Goal: Task Accomplishment & Management: Manage account settings

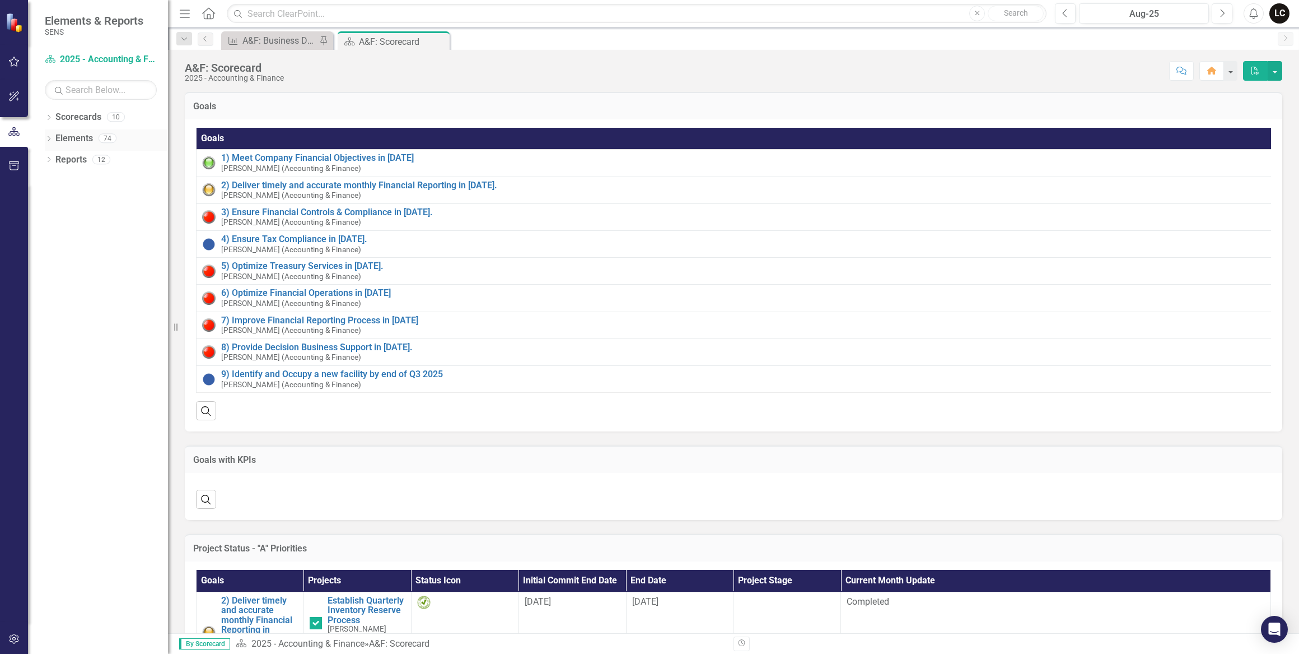
click at [49, 139] on icon "Dropdown" at bounding box center [49, 140] width 8 height 6
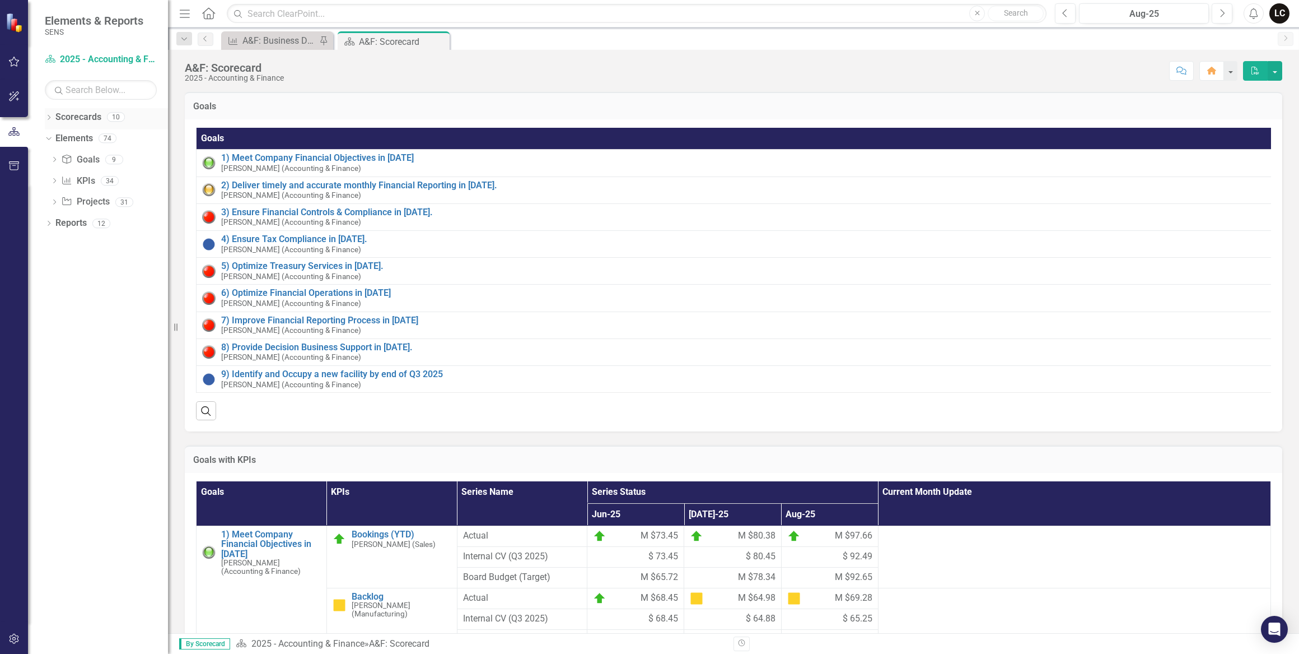
click at [47, 122] on div "Dropdown" at bounding box center [49, 119] width 8 height 10
click at [85, 136] on link "2025 - Company Scorecard" at bounding box center [115, 138] width 106 height 13
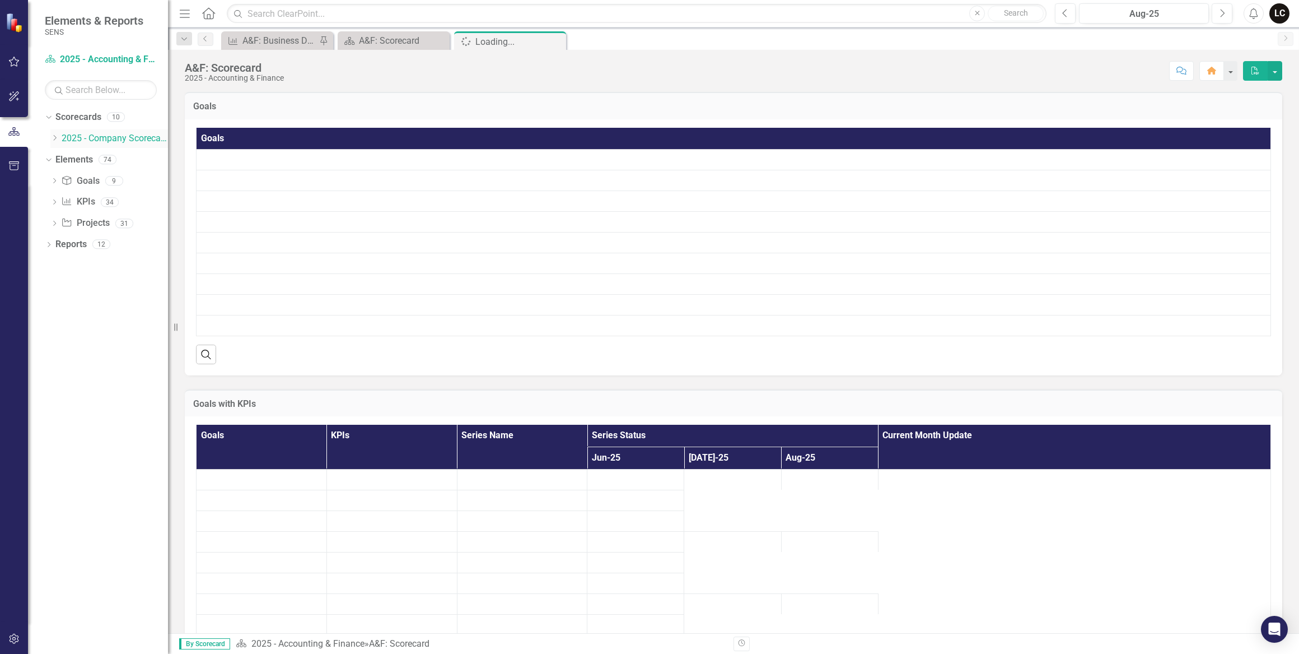
click at [52, 138] on icon "Dropdown" at bounding box center [54, 137] width 8 height 7
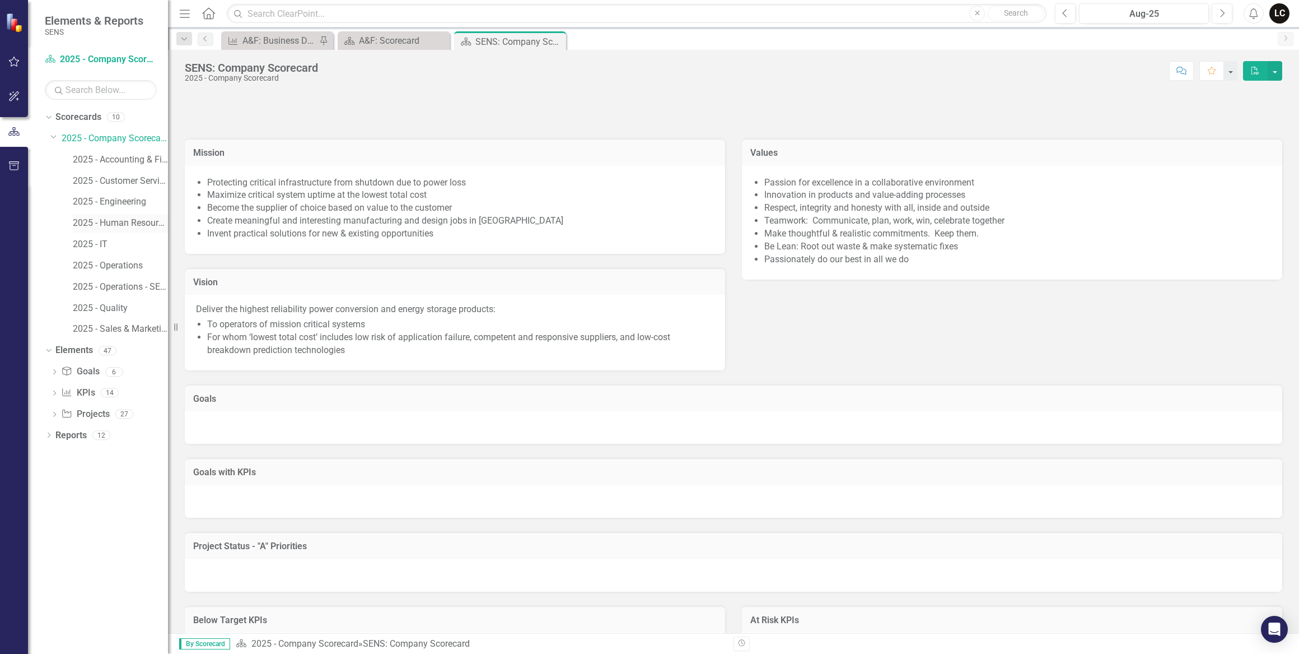
click at [123, 225] on link "2025 - Human Resources" at bounding box center [120, 223] width 95 height 13
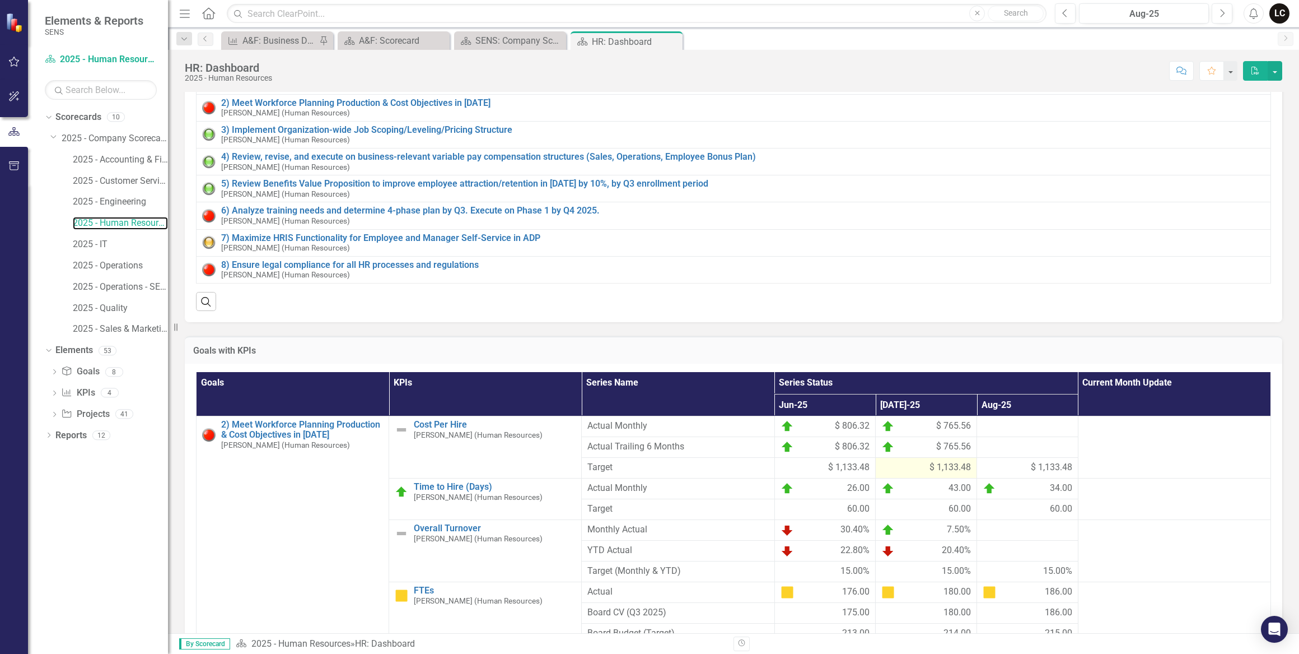
scroll to position [101, 0]
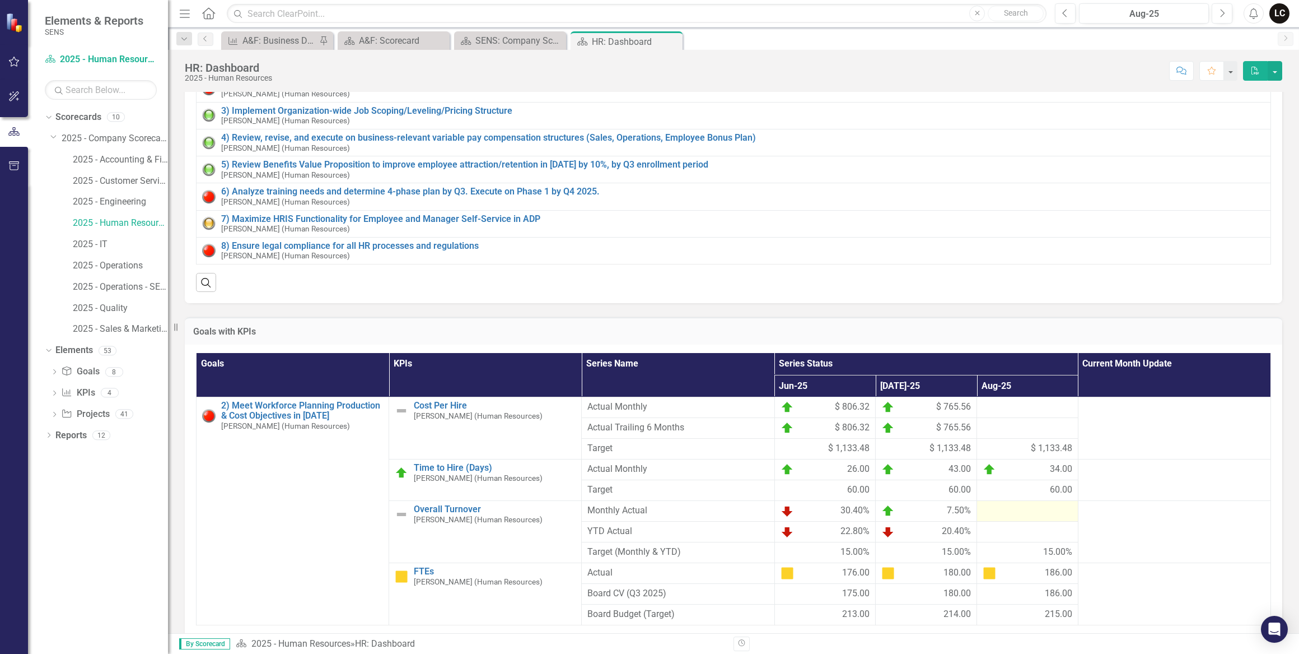
click at [985, 518] on div at bounding box center [1028, 510] width 90 height 13
click at [1013, 538] on div at bounding box center [1028, 531] width 90 height 13
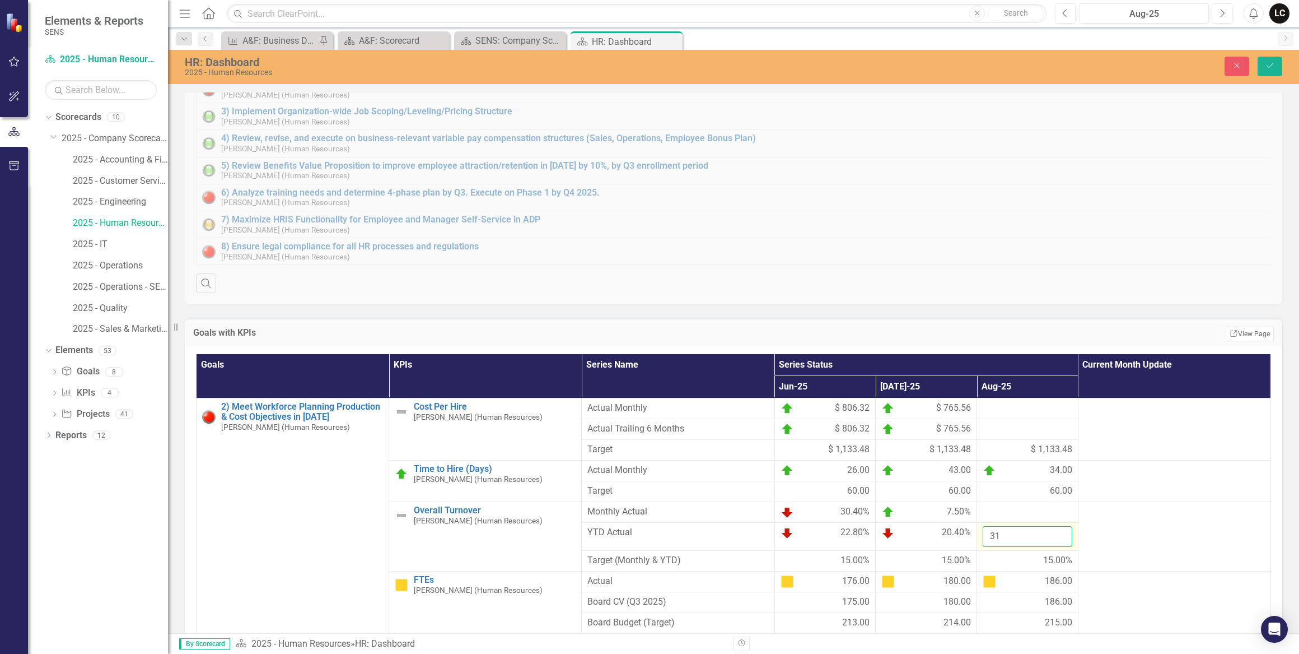
type input "31"
click at [1052, 541] on input "31" at bounding box center [1028, 536] width 90 height 21
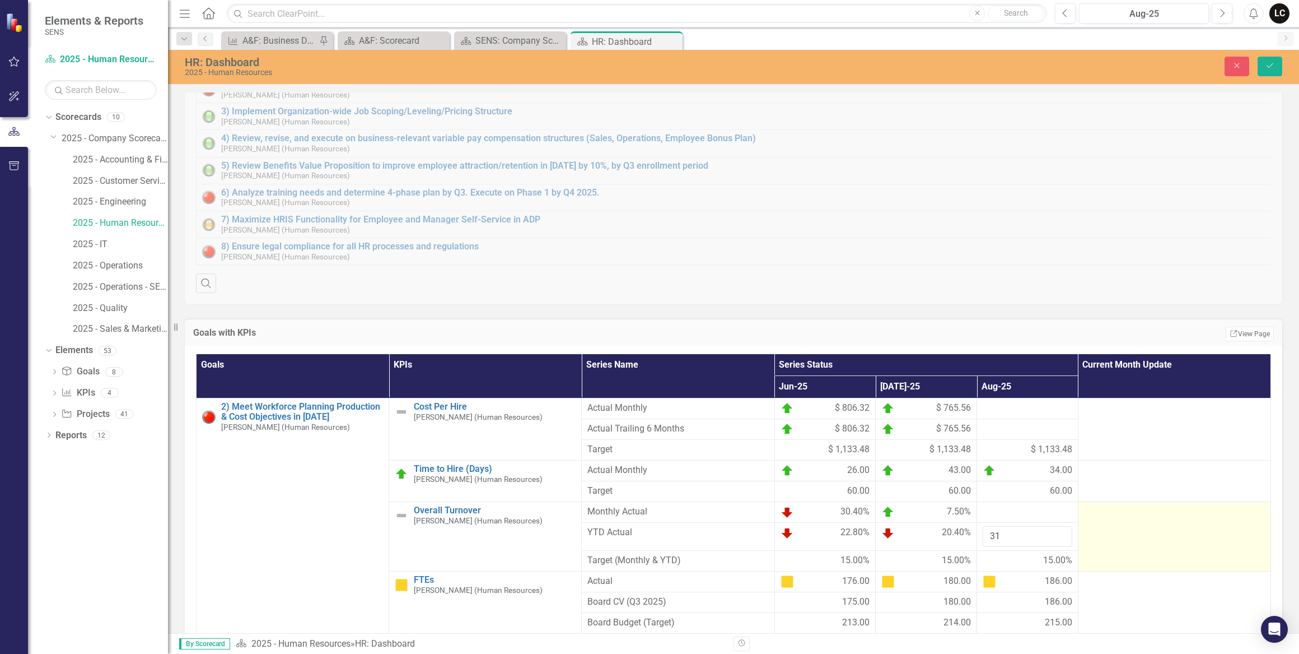
click at [1120, 544] on td at bounding box center [1174, 536] width 193 height 69
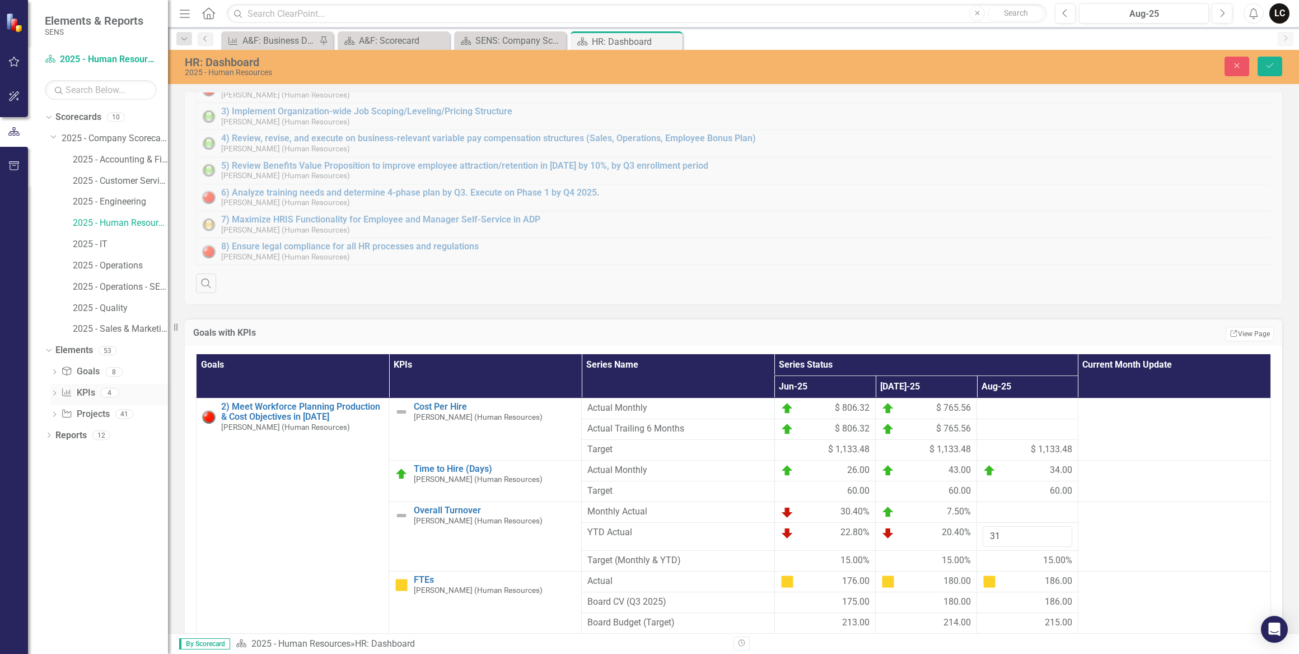
click at [57, 395] on icon "Dropdown" at bounding box center [54, 394] width 8 height 6
click at [106, 444] on link "Overall Turnover" at bounding box center [100, 450] width 86 height 18
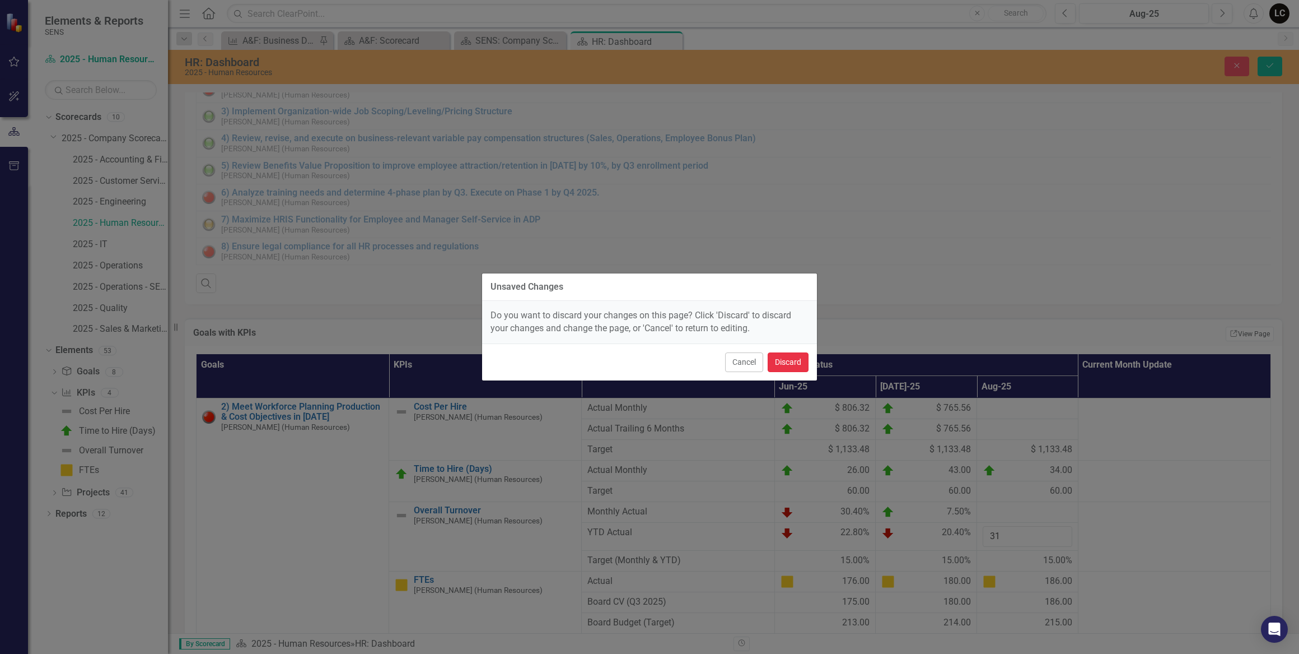
click at [781, 365] on button "Discard" at bounding box center [788, 362] width 41 height 20
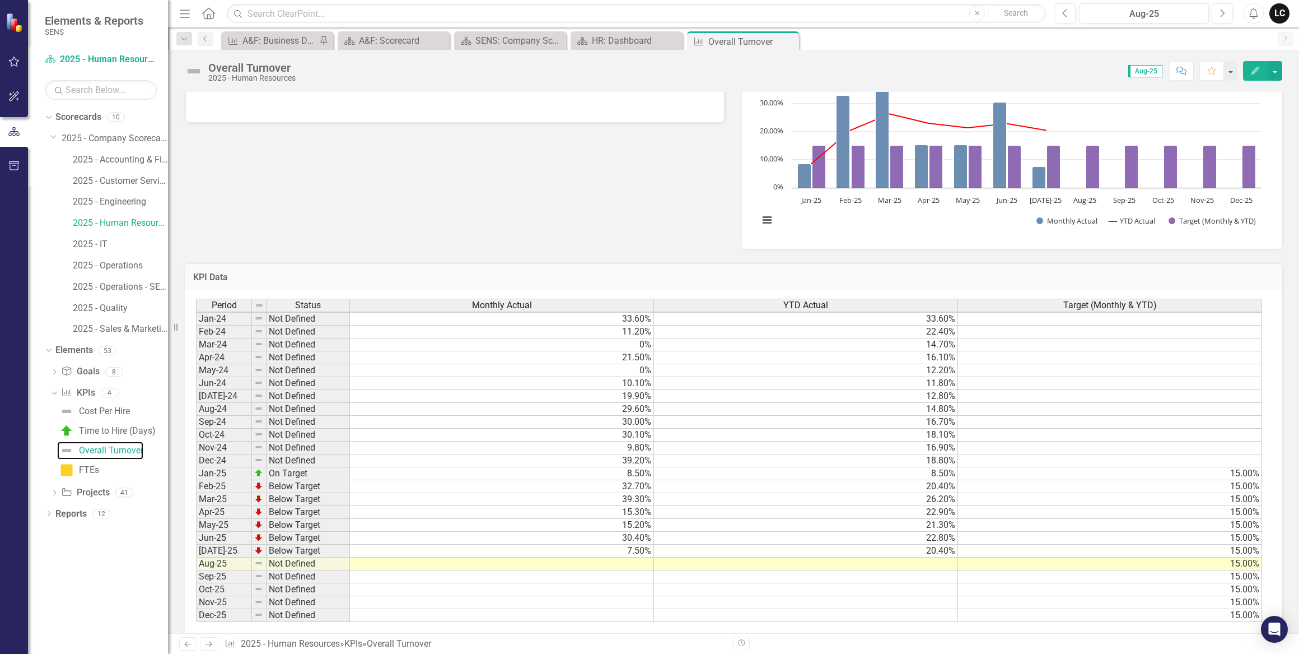
scroll to position [429, 0]
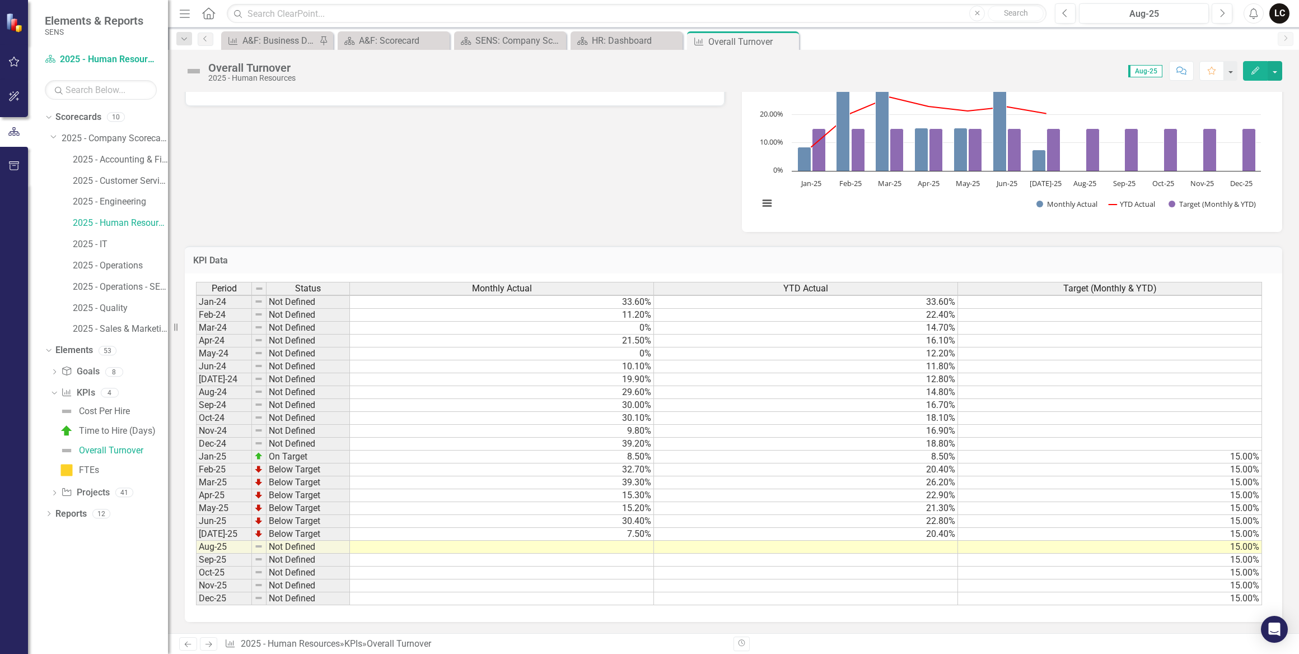
click at [905, 544] on td at bounding box center [806, 546] width 304 height 13
click at [912, 540] on td at bounding box center [806, 546] width 304 height 13
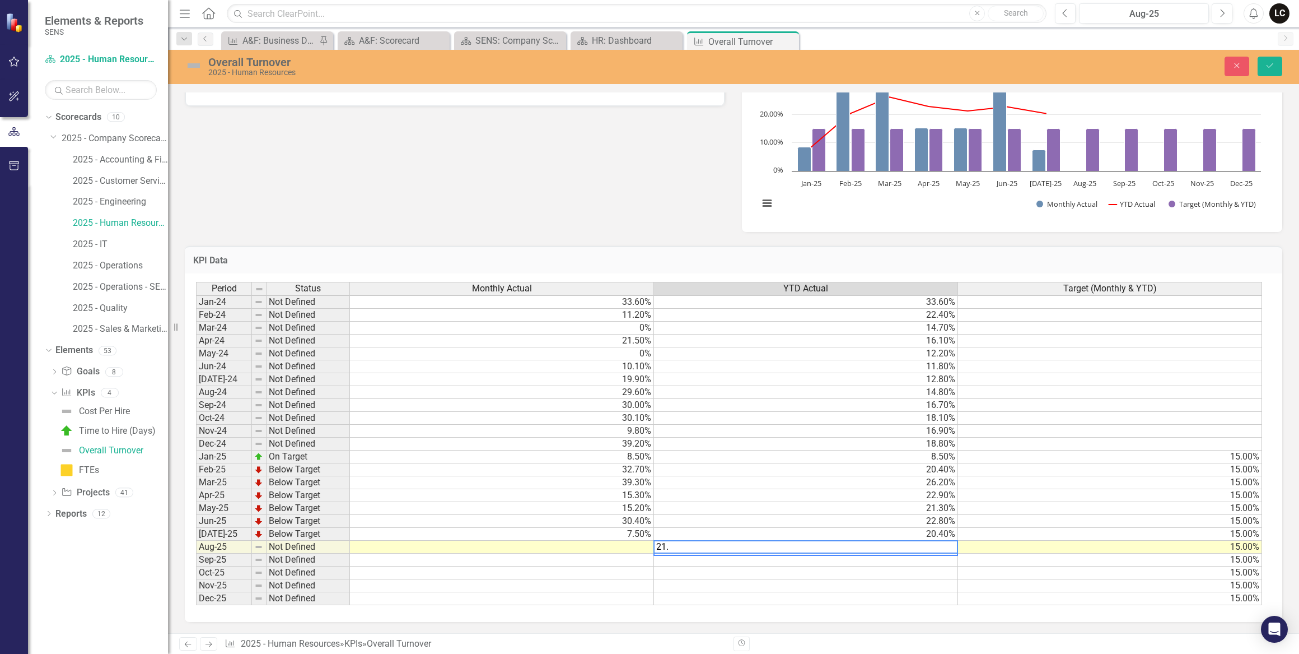
type textarea "21.2"
click at [196, 547] on div "Period Status Monthly Actual YTD Actual Target (Monthly & YTD) Jan-24 Not Defin…" at bounding box center [196, 443] width 0 height 323
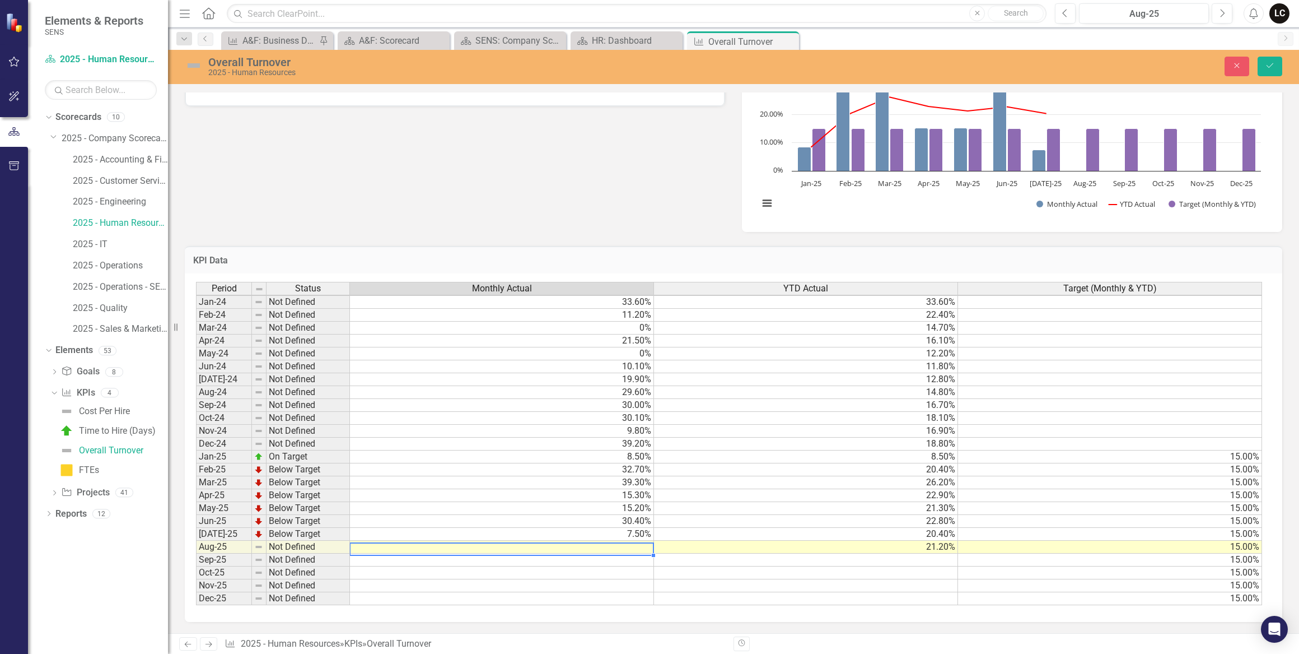
click at [644, 540] on td at bounding box center [502, 546] width 304 height 13
type textarea "29.4"
click at [1264, 66] on button "Save" at bounding box center [1270, 67] width 25 height 20
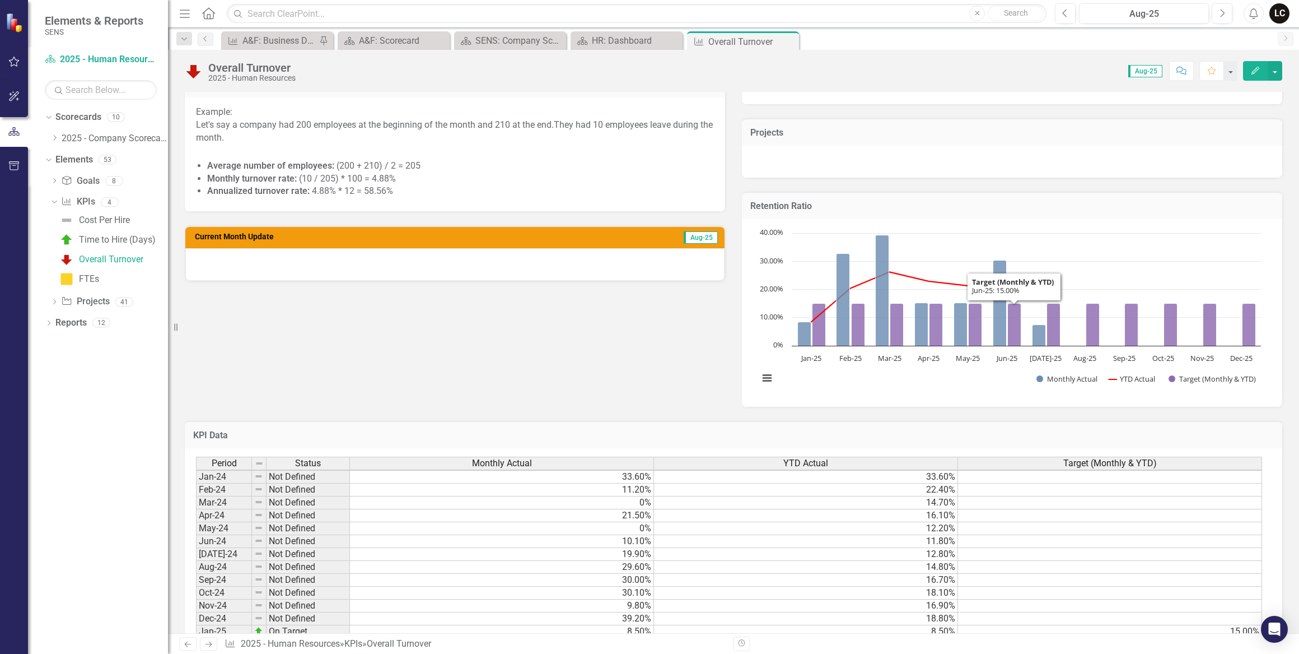
scroll to position [356, 0]
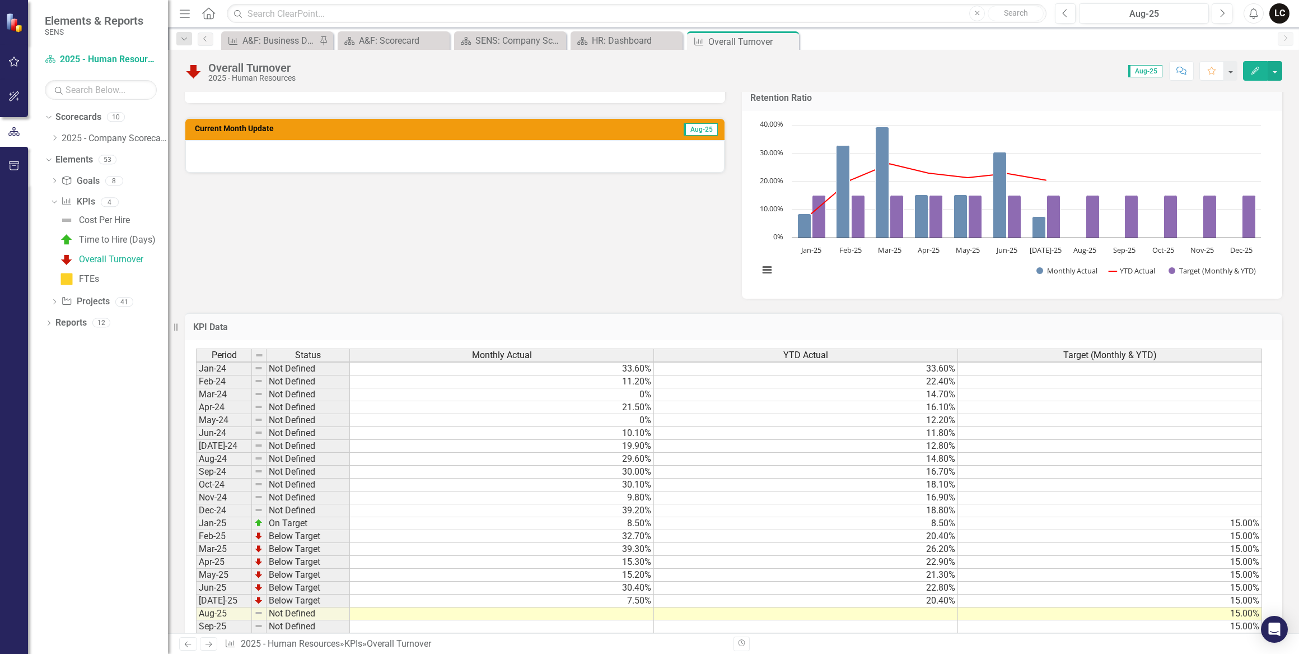
click at [939, 612] on td at bounding box center [806, 613] width 304 height 13
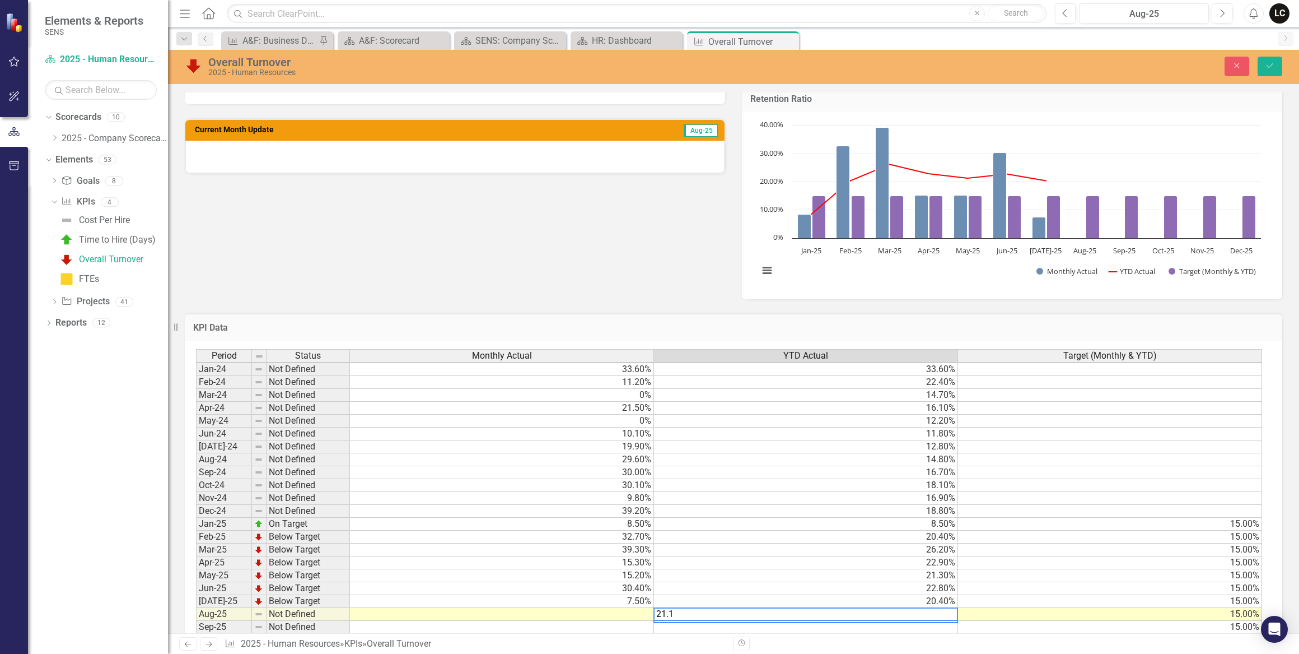
type textarea "21.17"
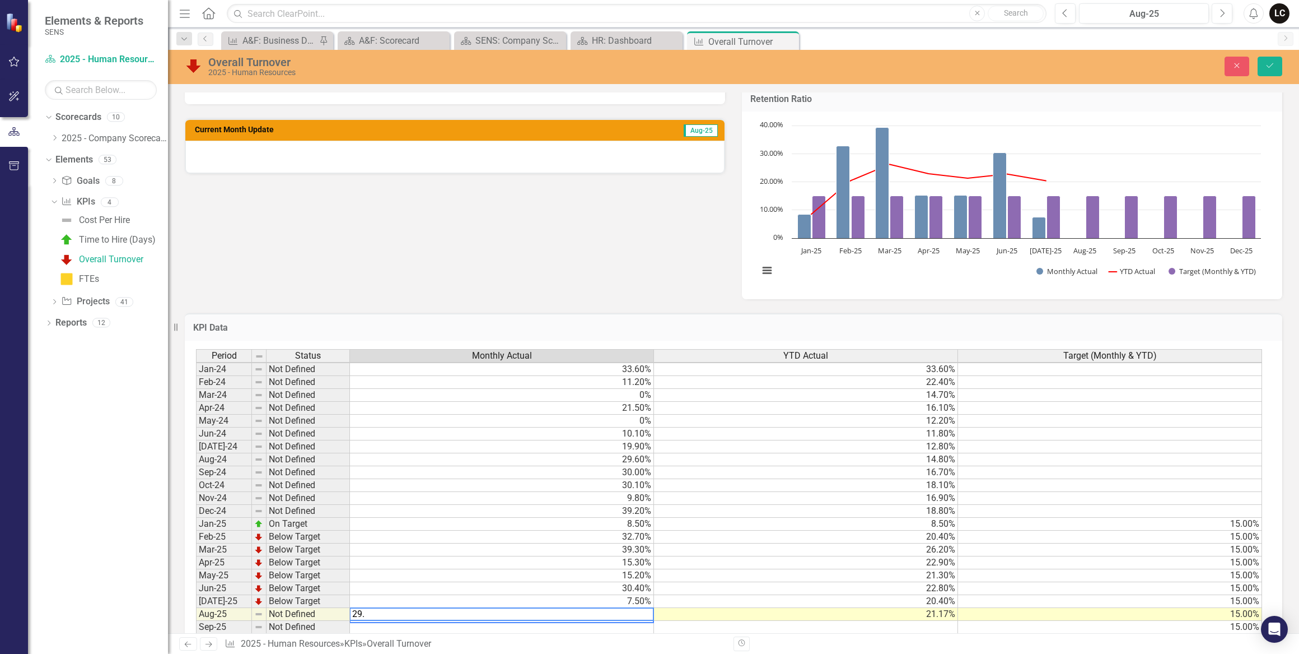
type textarea "29.4"
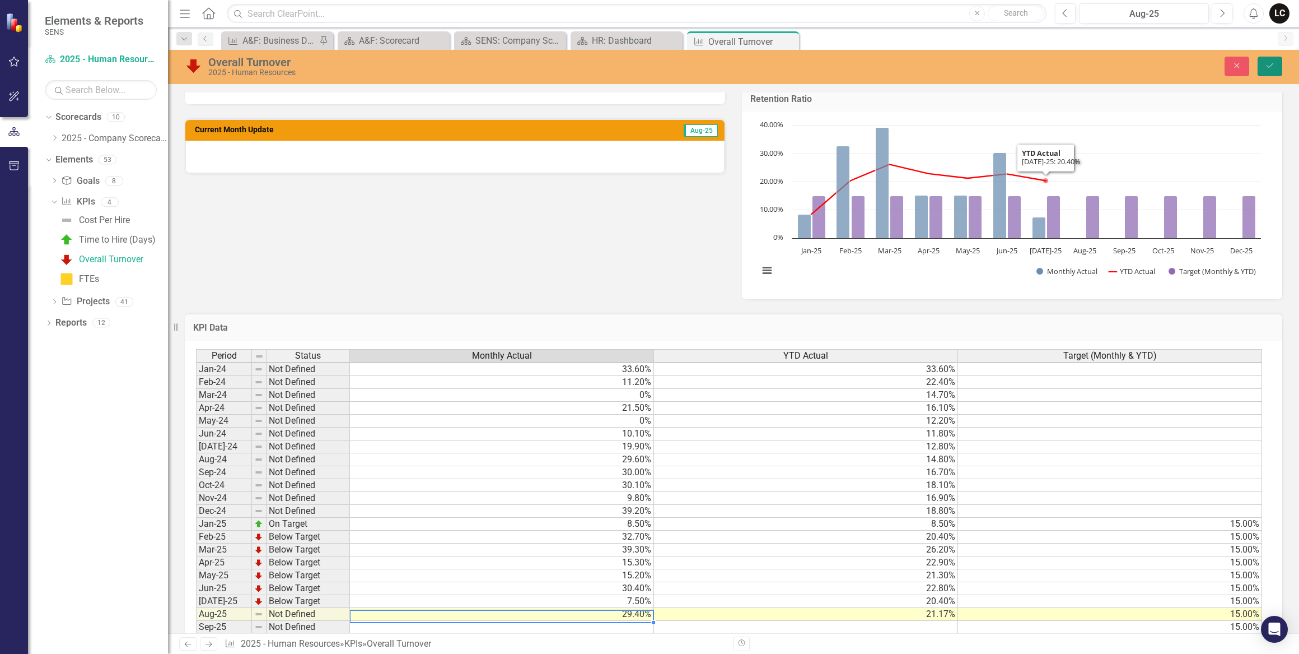
click at [1270, 59] on button "Save" at bounding box center [1270, 67] width 25 height 20
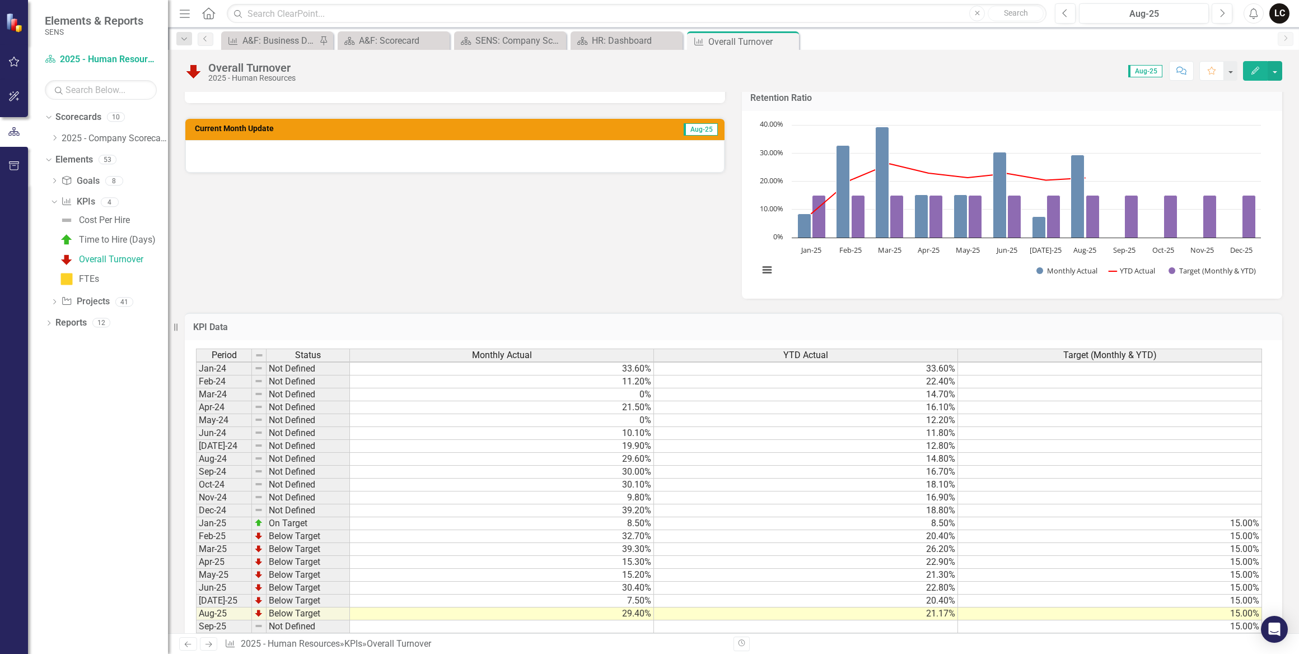
scroll to position [429, 0]
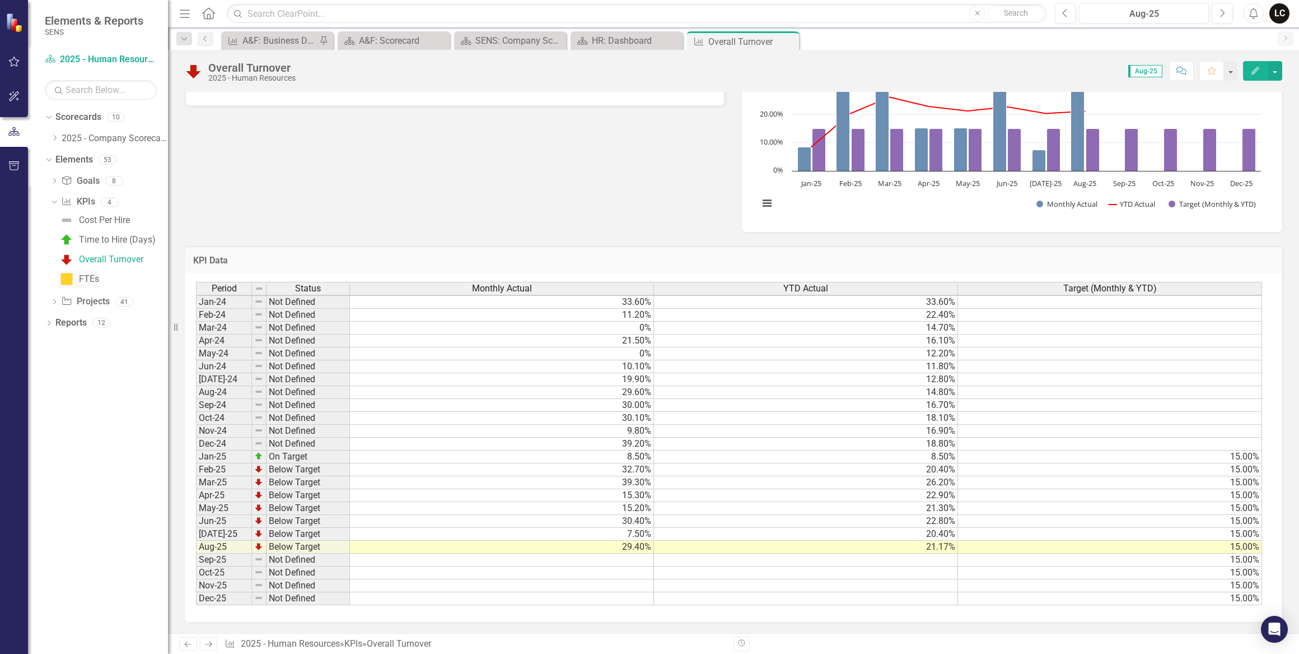
click at [79, 276] on div "FTEs" at bounding box center [89, 279] width 20 height 10
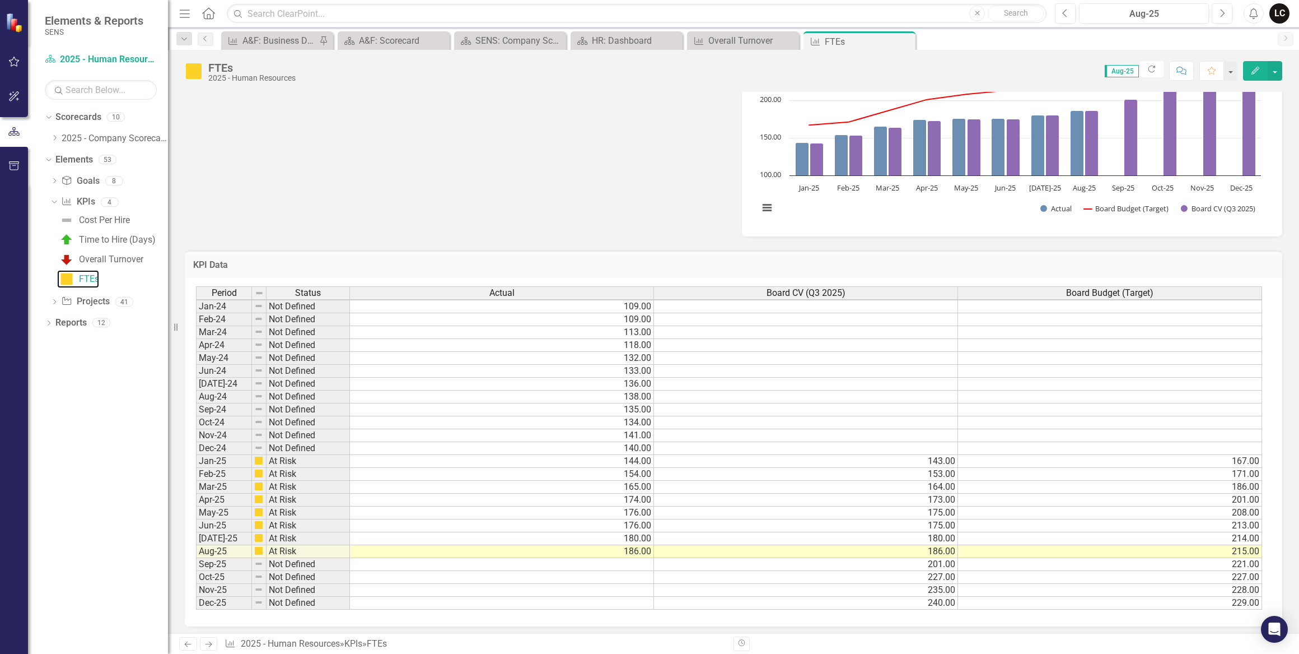
scroll to position [429, 0]
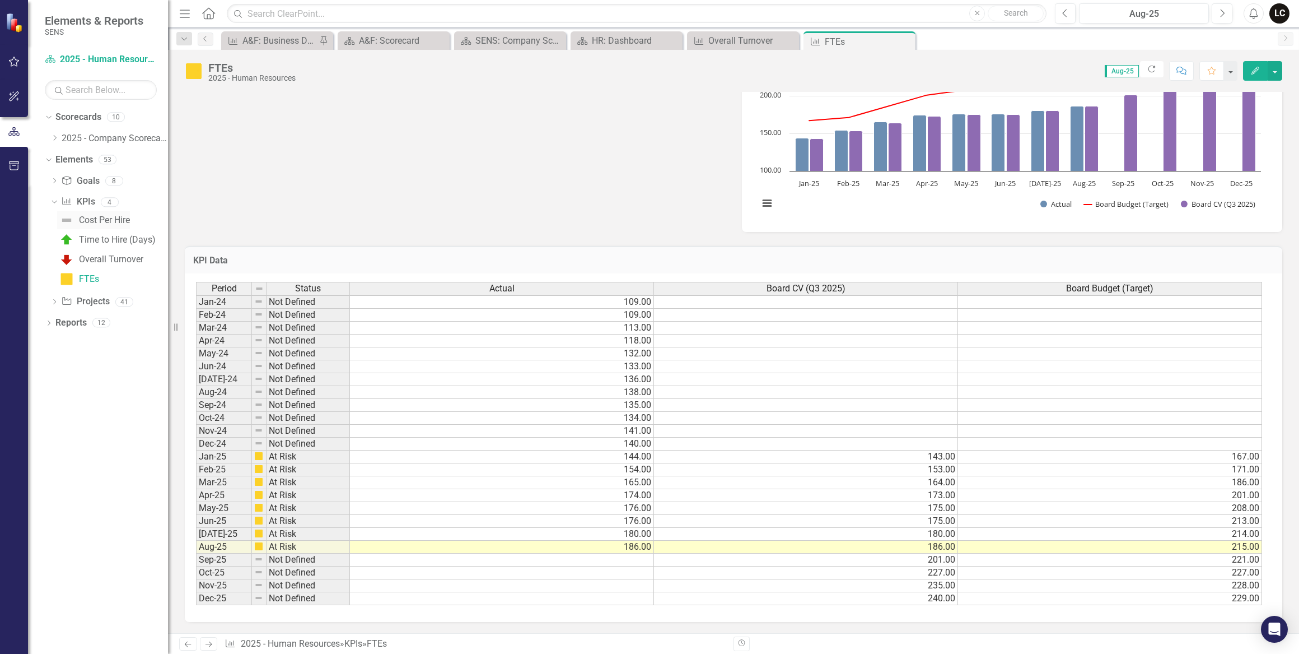
click at [90, 221] on div "Cost Per Hire" at bounding box center [104, 220] width 51 height 10
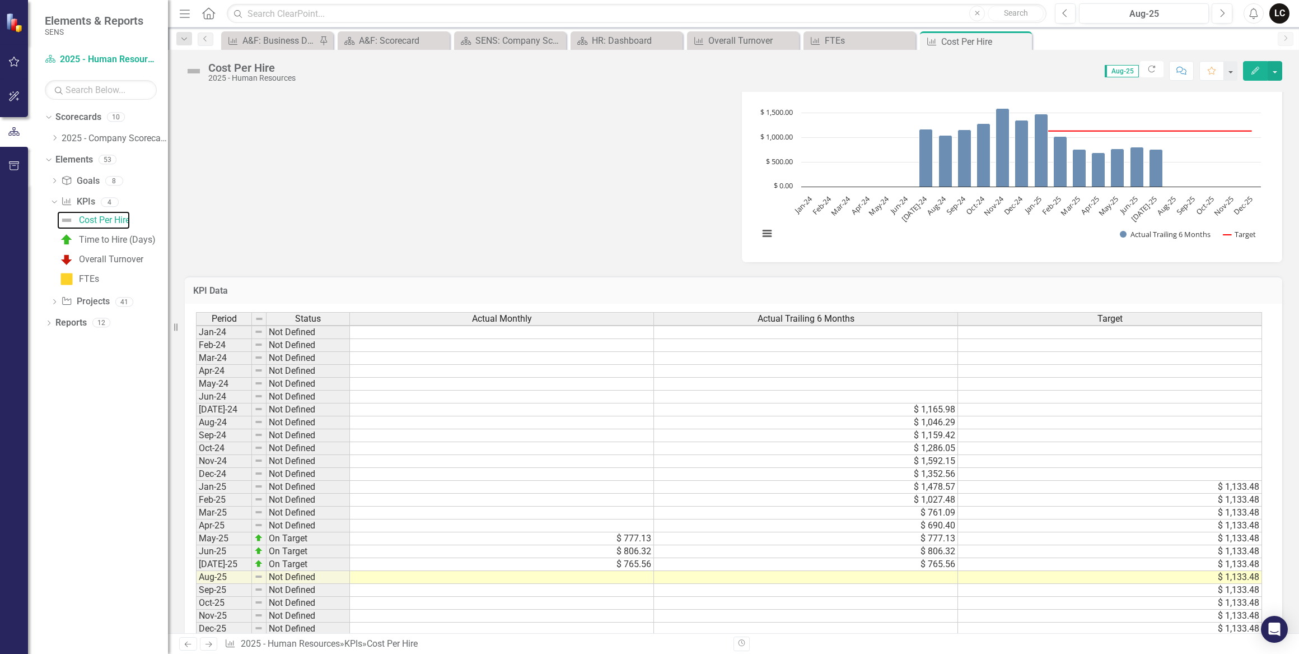
scroll to position [447, 0]
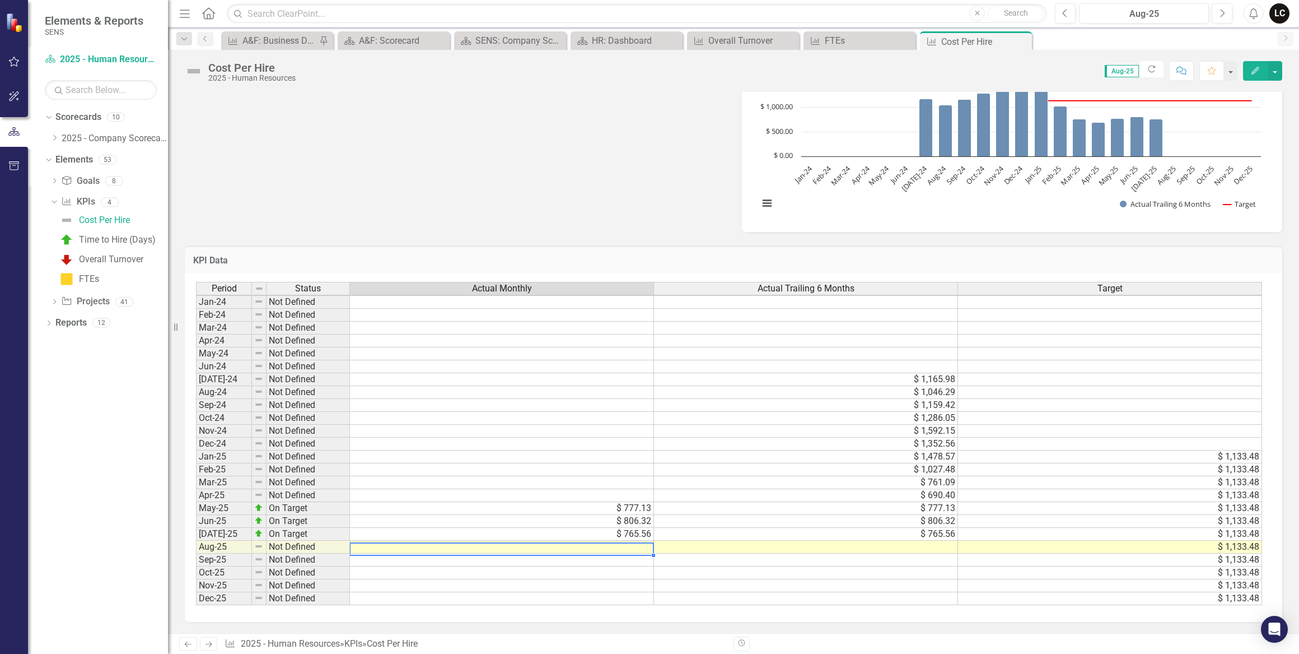
click at [639, 540] on td at bounding box center [502, 546] width 304 height 13
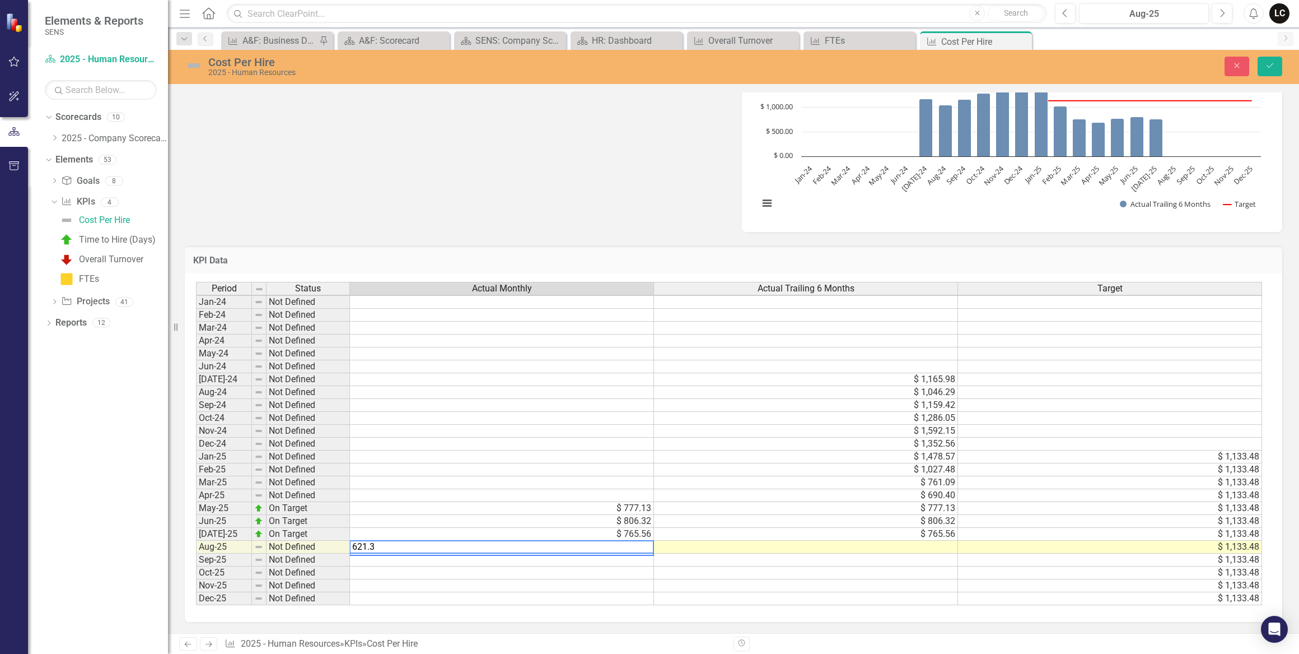
type textarea "621.36"
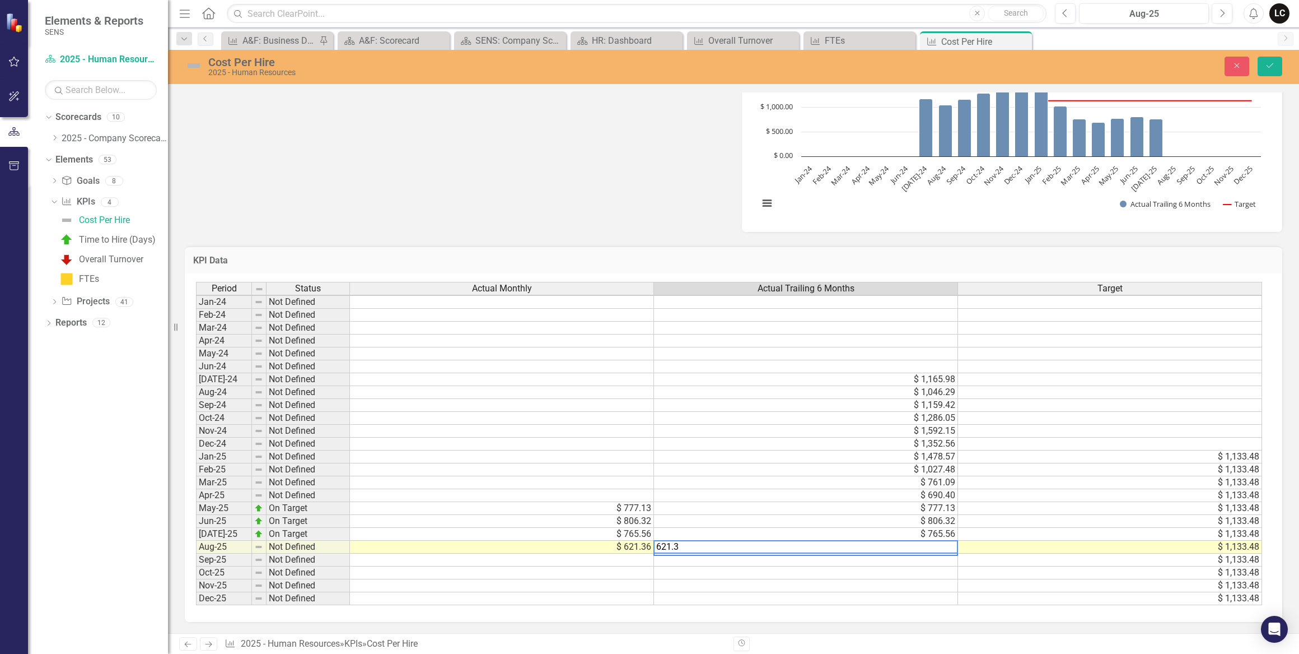
type textarea "621.36"
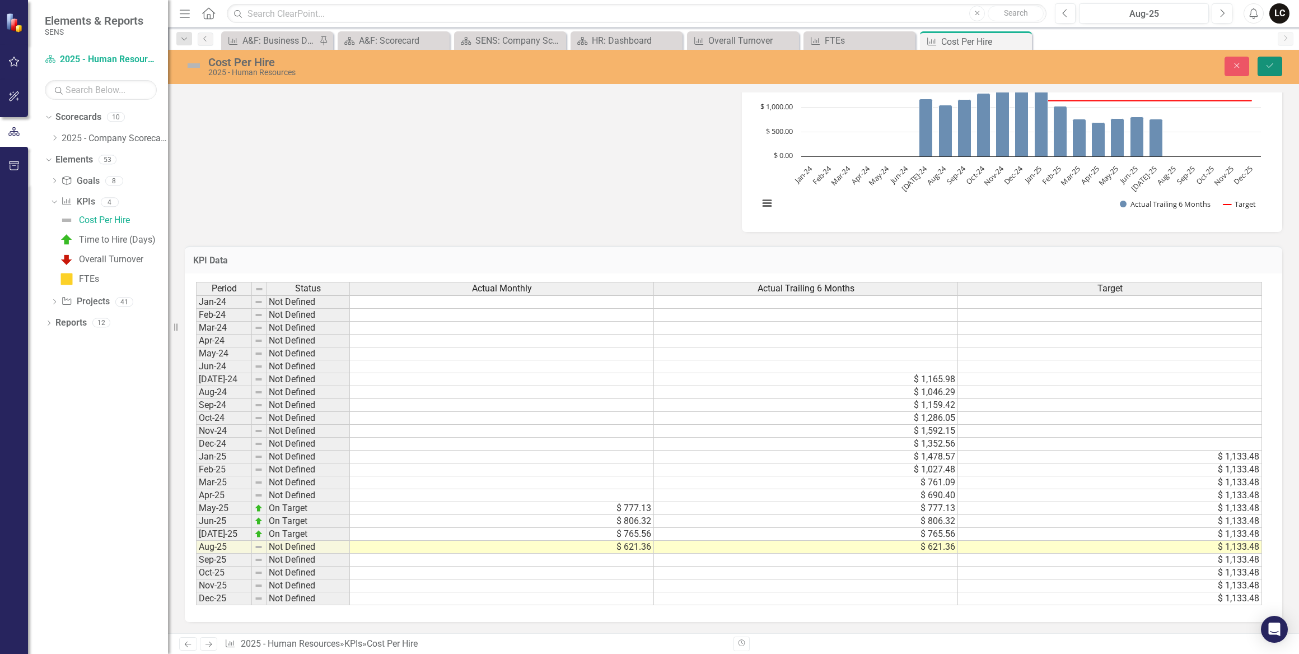
click at [1264, 65] on button "Save" at bounding box center [1270, 67] width 25 height 20
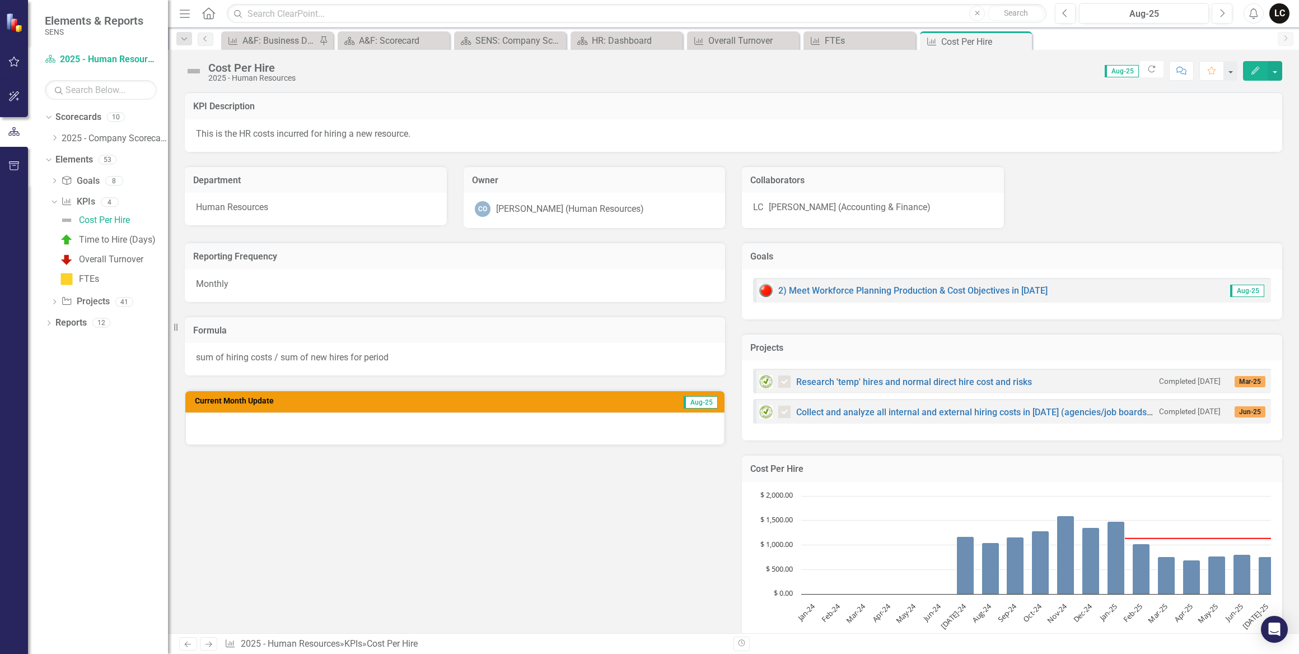
checkbox input "false"
checkbox input "true"
